Goal: Check status: Check status

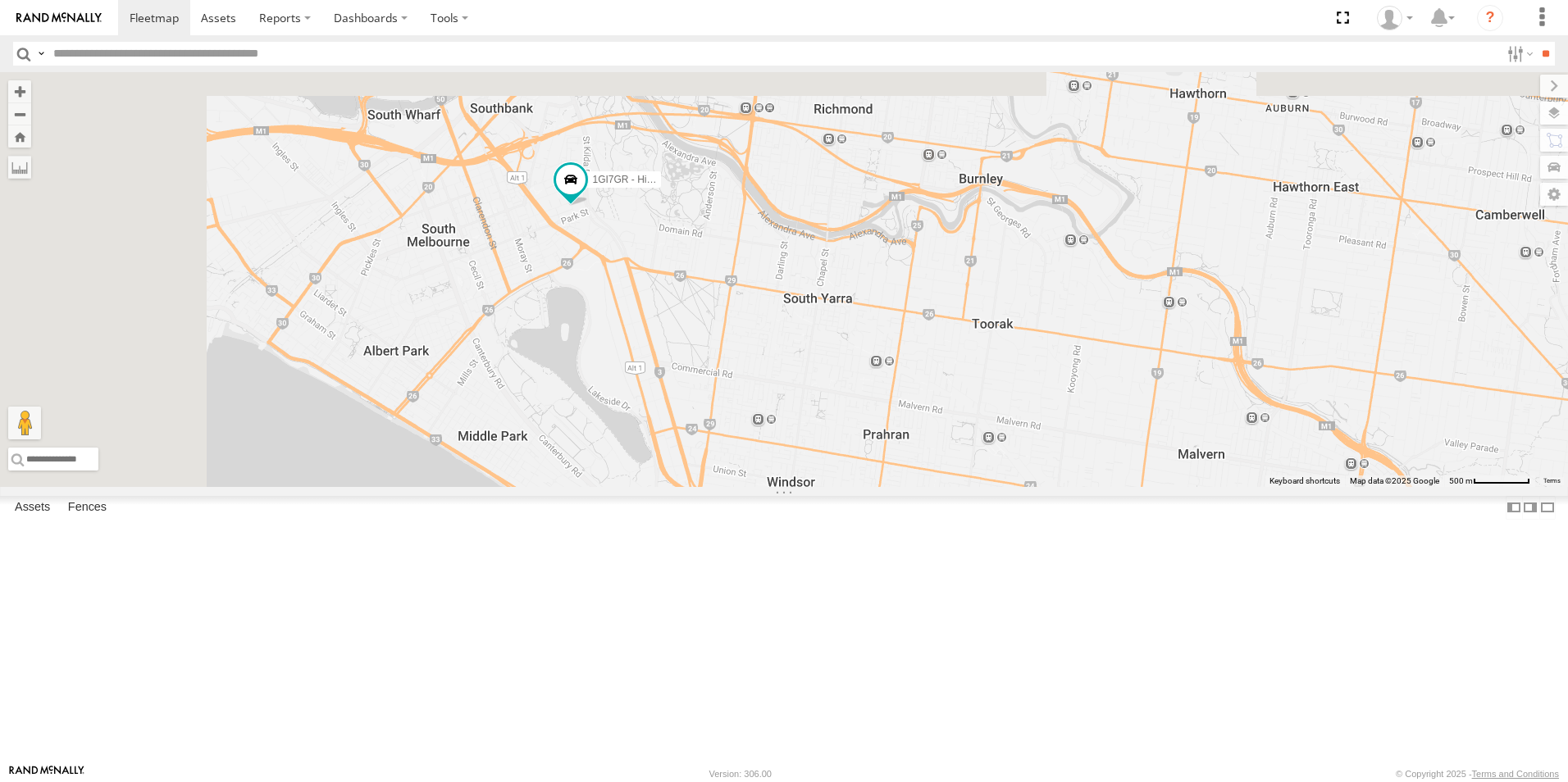
drag, startPoint x: 1057, startPoint y: 380, endPoint x: 1201, endPoint y: 537, distance: 213.0
click at [1201, 487] on div "1GI7GR - Hiace" at bounding box center [784, 279] width 1568 height 415
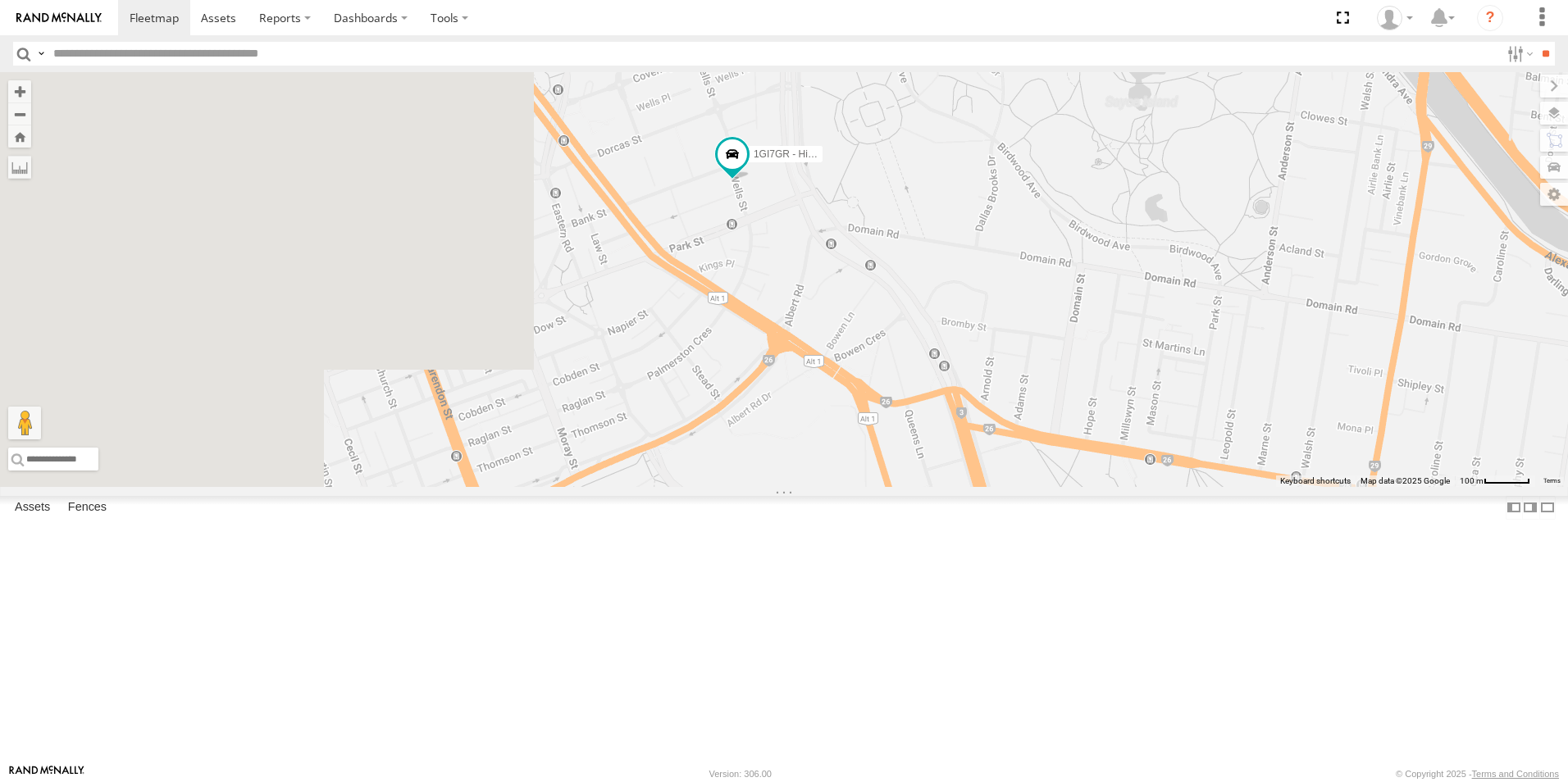
drag, startPoint x: 966, startPoint y: 389, endPoint x: 1403, endPoint y: 503, distance: 451.6
click at [1403, 487] on div "1GI7GR - Hiace" at bounding box center [784, 279] width 1568 height 415
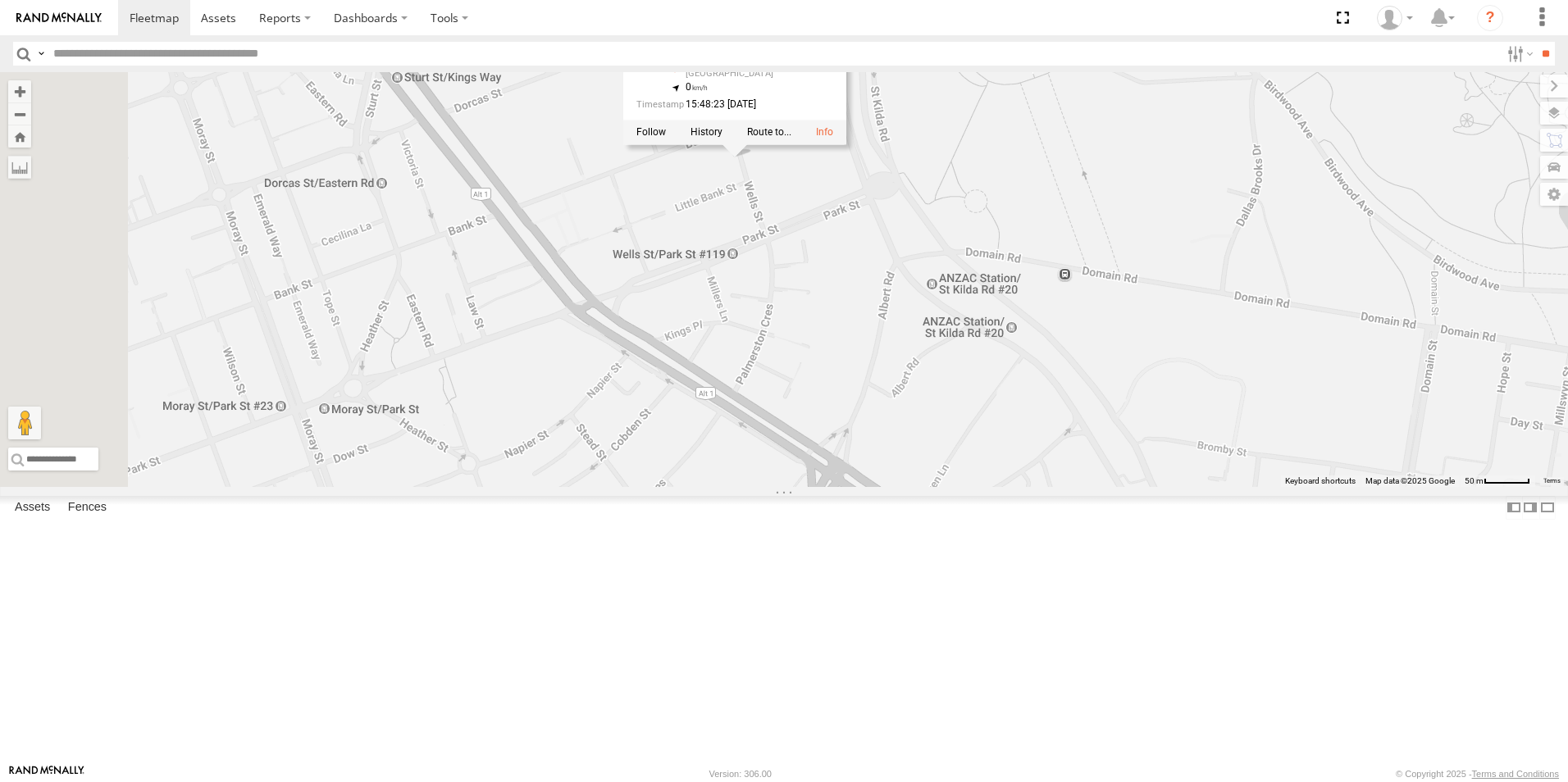
drag, startPoint x: 926, startPoint y: 258, endPoint x: 939, endPoint y: 345, distance: 88.0
click at [939, 345] on div "1GI7GR - Hiace 1GI7GR - Hiace All Assets Wells St South Melbourne -37.8319 , 14…" at bounding box center [784, 279] width 1568 height 415
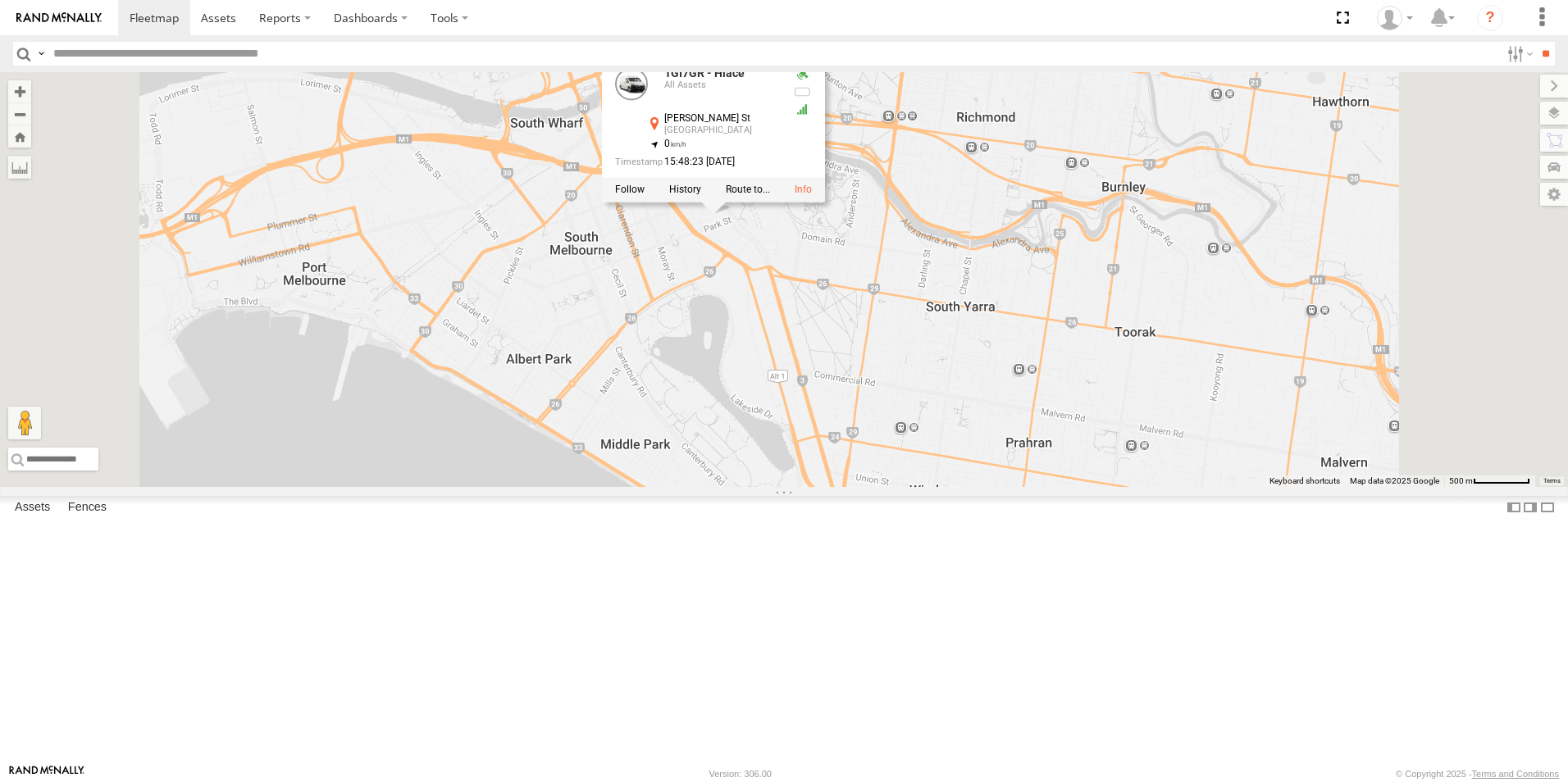
click at [1245, 210] on div "1GI7GR - Hiace 1GI7GR - Hiace All Assets Wells St South Melbourne -37.8319 , 14…" at bounding box center [784, 279] width 1568 height 415
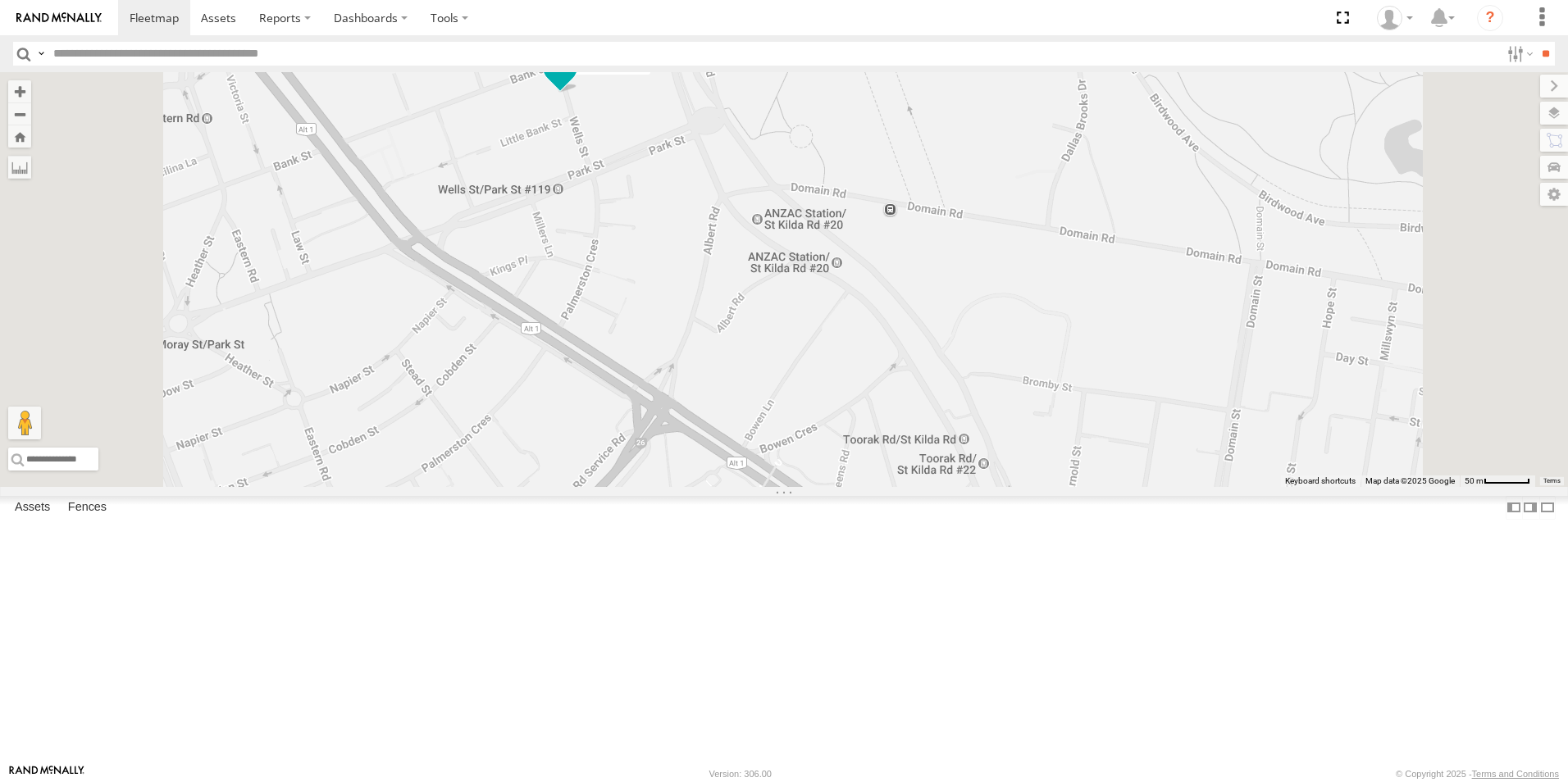
click at [575, 81] on span at bounding box center [560, 66] width 29 height 29
click at [774, 251] on div "1GI7GR - Hiace 1GI7GR - Hiace All Assets Wells St South Melbourne -37.8319 , 14…" at bounding box center [784, 279] width 1568 height 415
click at [575, 81] on span at bounding box center [560, 66] width 29 height 29
click at [548, 74] on label at bounding box center [532, 68] width 32 height 12
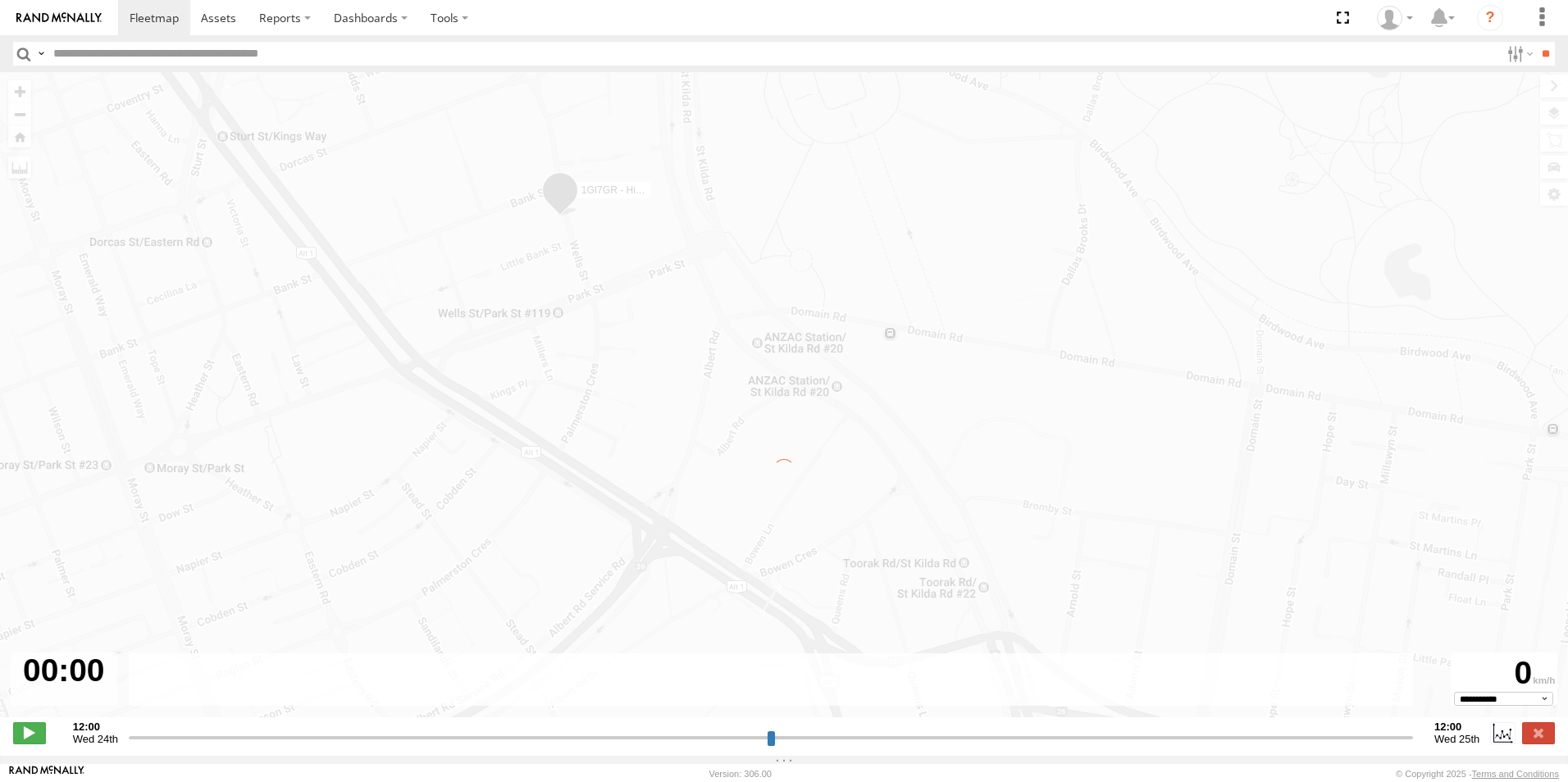
type input "**********"
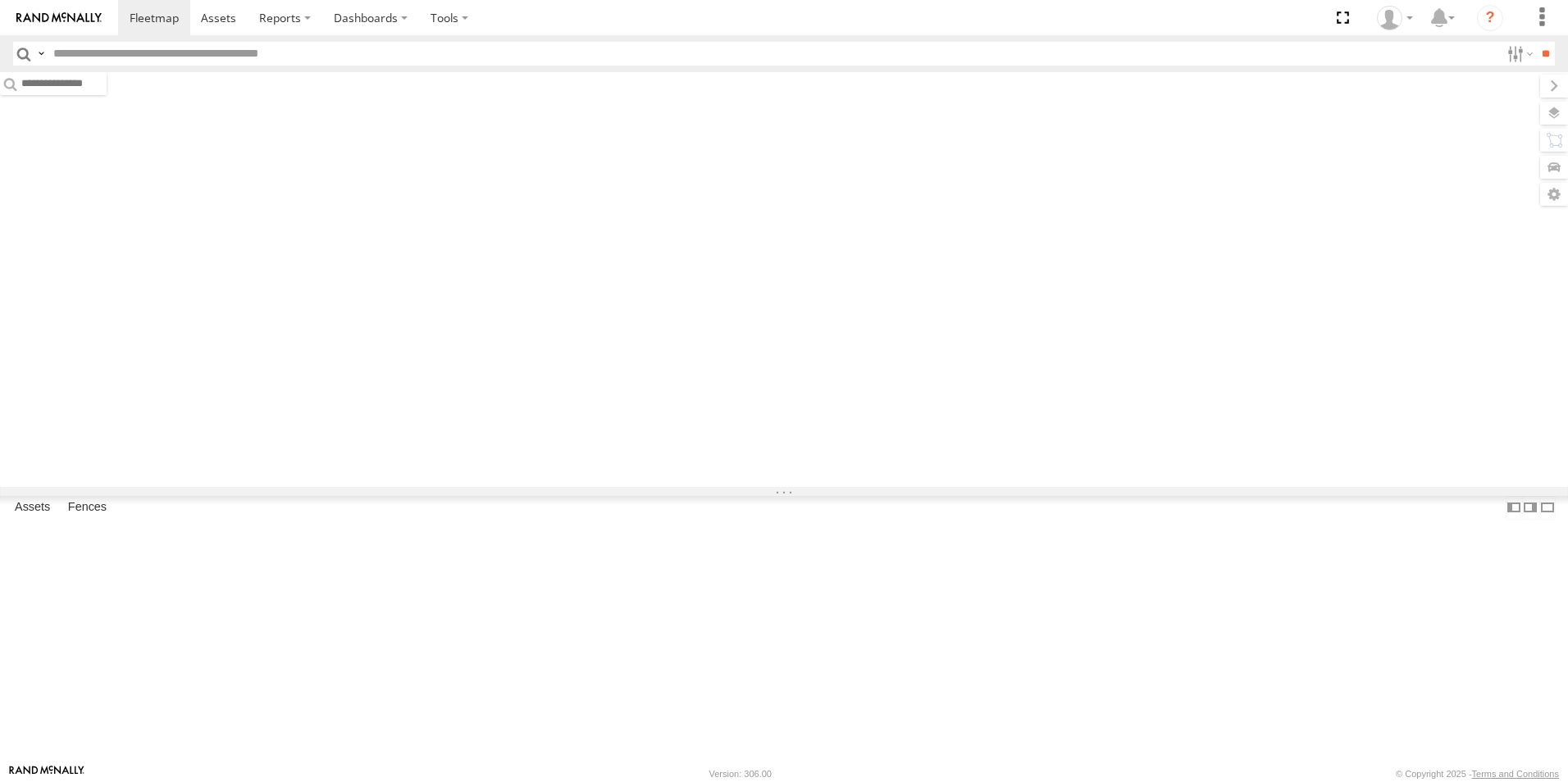
scroll to position [164, 0]
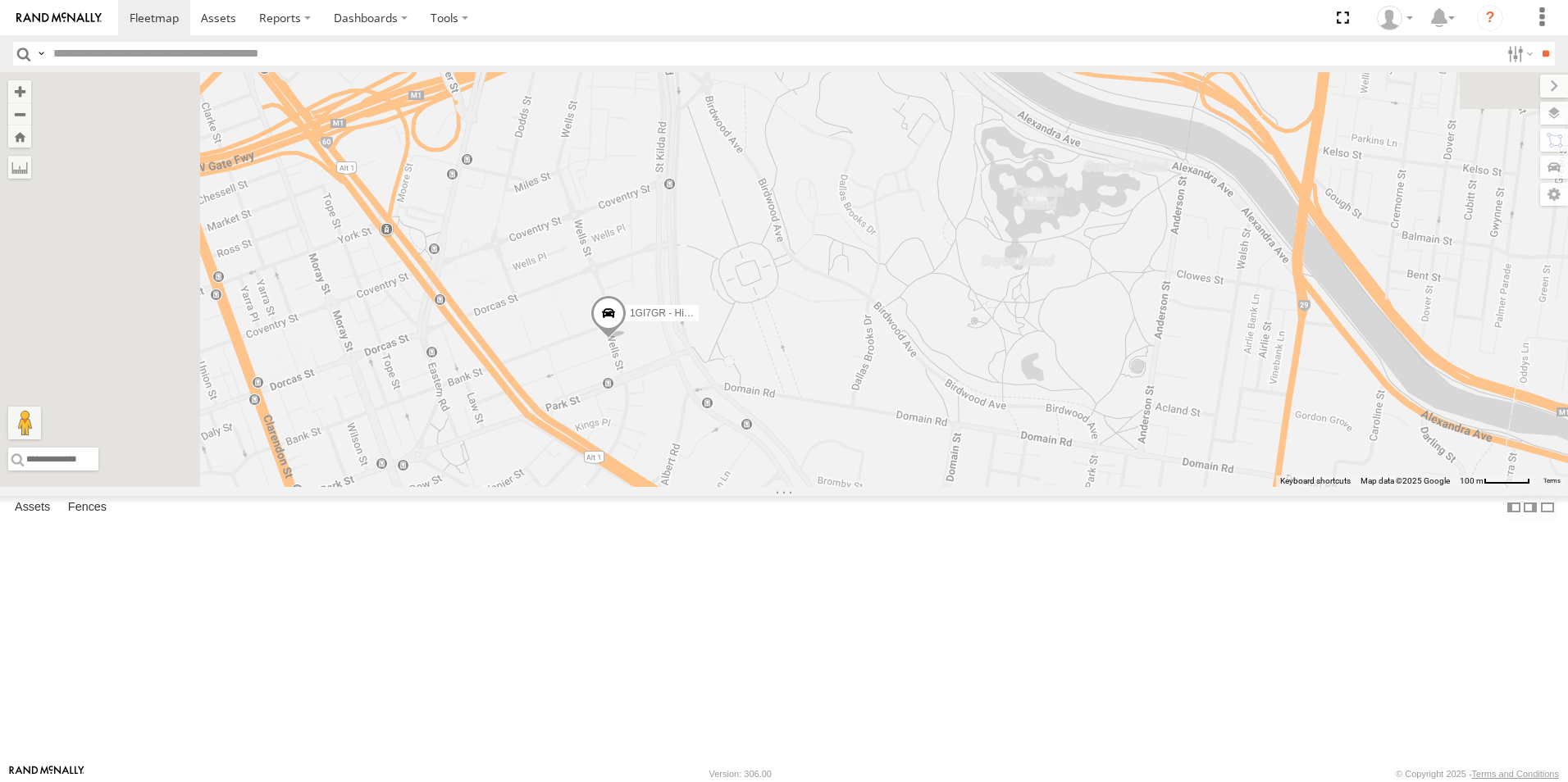
drag, startPoint x: 663, startPoint y: 118, endPoint x: 764, endPoint y: 364, distance: 265.9
click at [764, 364] on div "1GI7GR - Hiace" at bounding box center [784, 279] width 1568 height 415
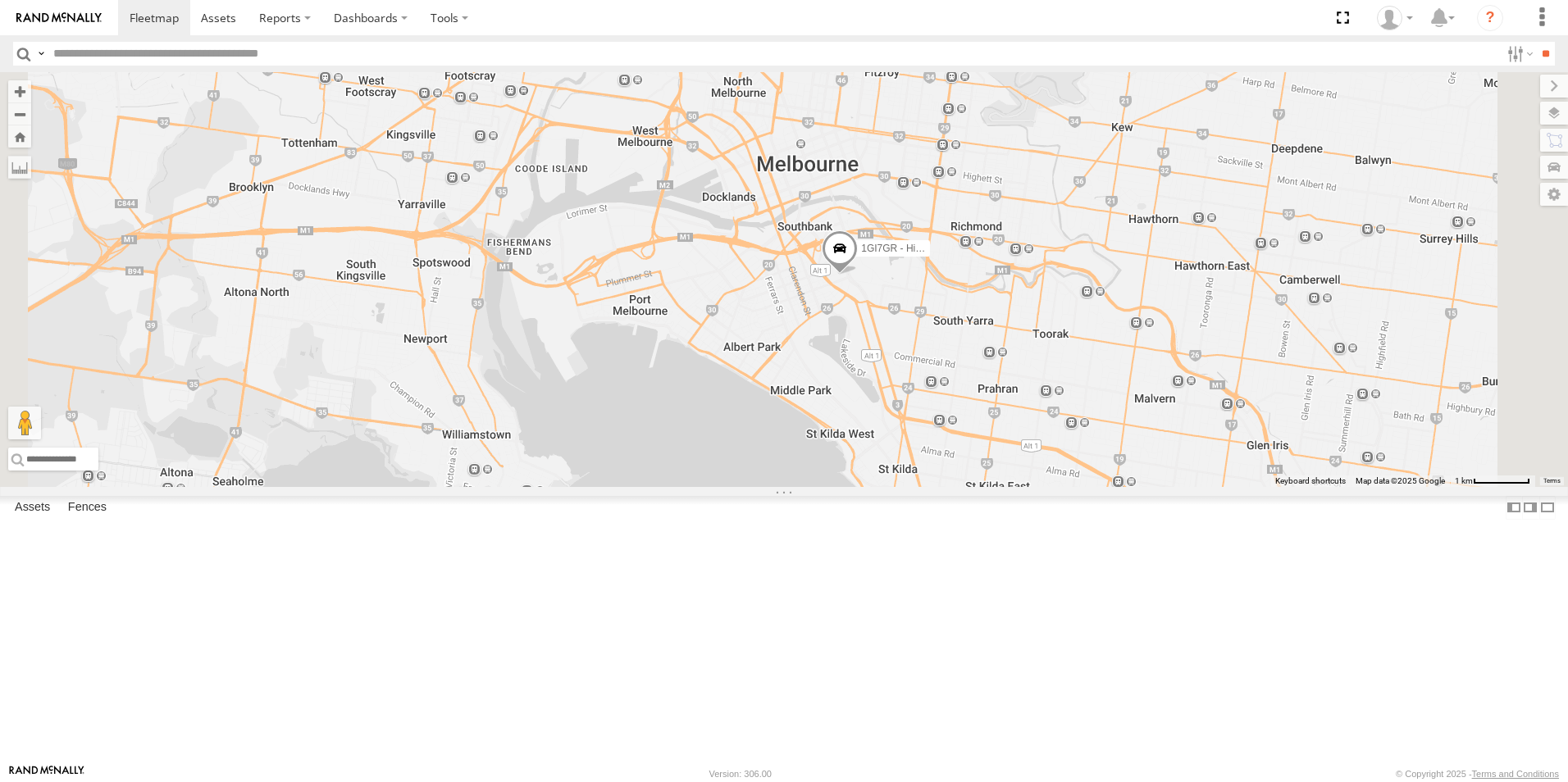
click at [0, 0] on div "All Assets" at bounding box center [0, 0] width 0 height 0
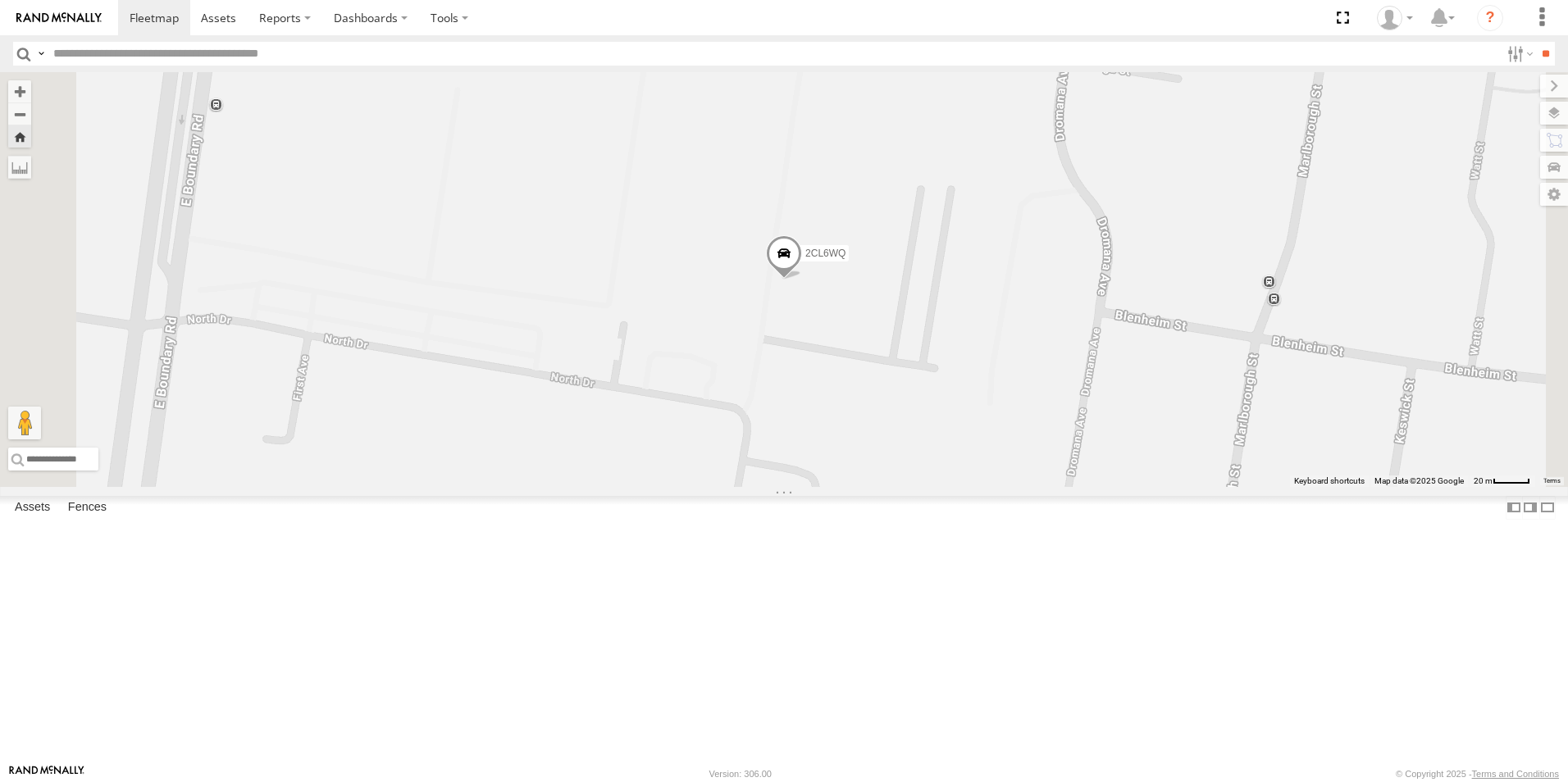
click at [0, 0] on span at bounding box center [0, 0] width 0 height 0
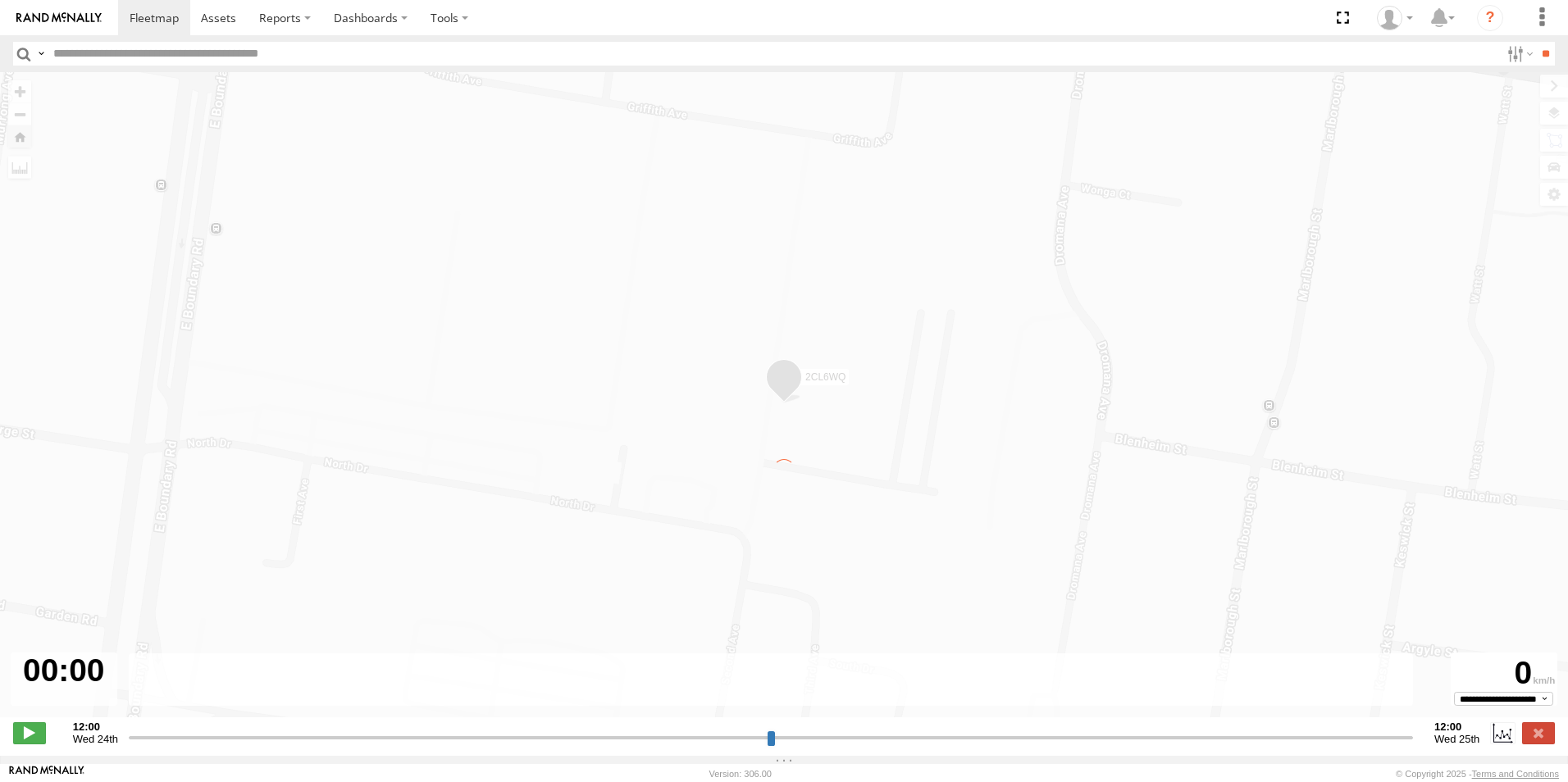
type input "**********"
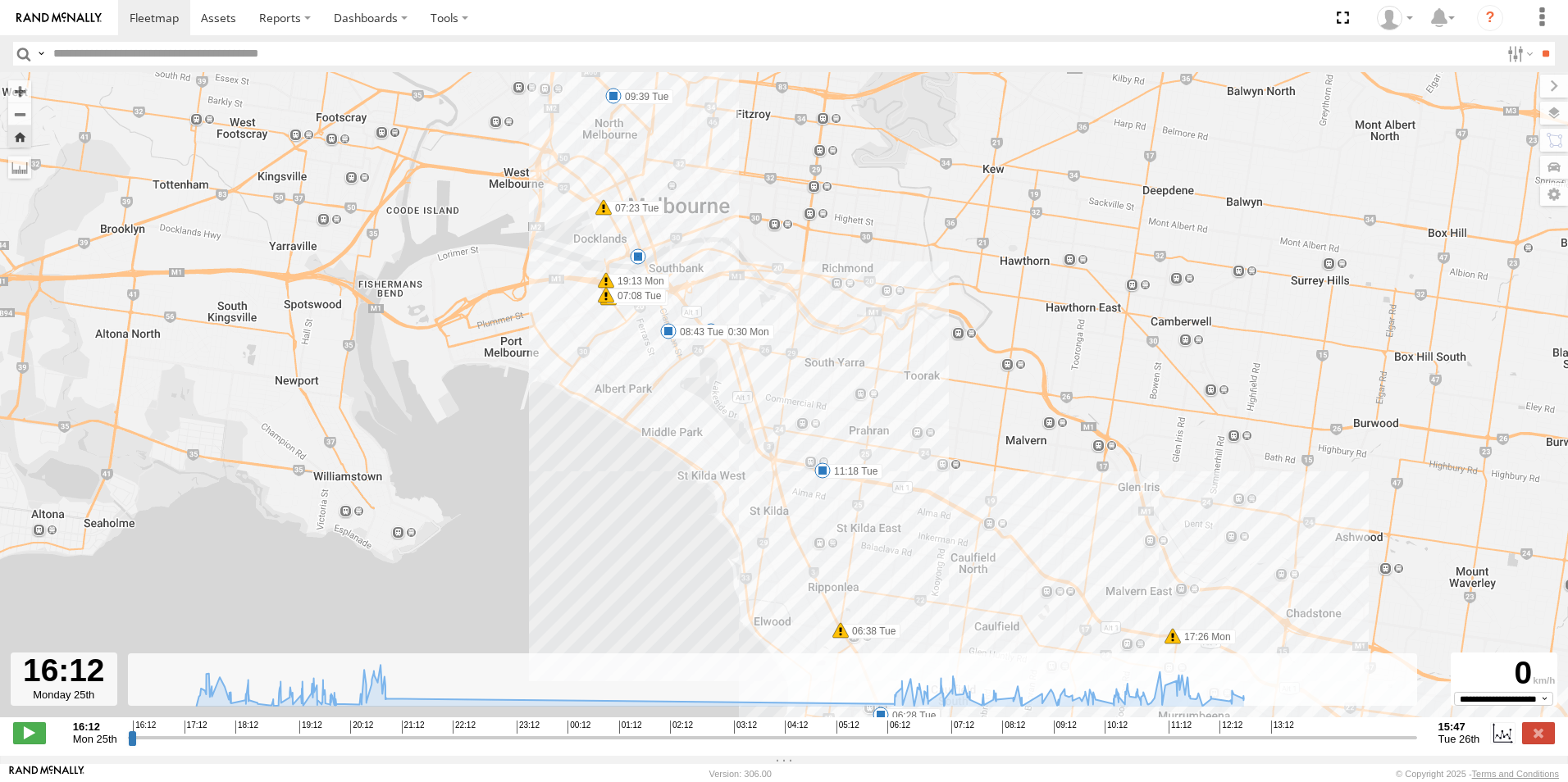
drag, startPoint x: 708, startPoint y: 178, endPoint x: 812, endPoint y: 430, distance: 272.6
click at [812, 430] on div "2CL6WQ 17:26 Mon 19:13 Mon 20:50 Mon 06:25 Tue 06:28 Tue 06:38 Tue 07:08 Tue 07…" at bounding box center [784, 403] width 1568 height 662
